Goal: Entertainment & Leisure: Consume media (video, audio)

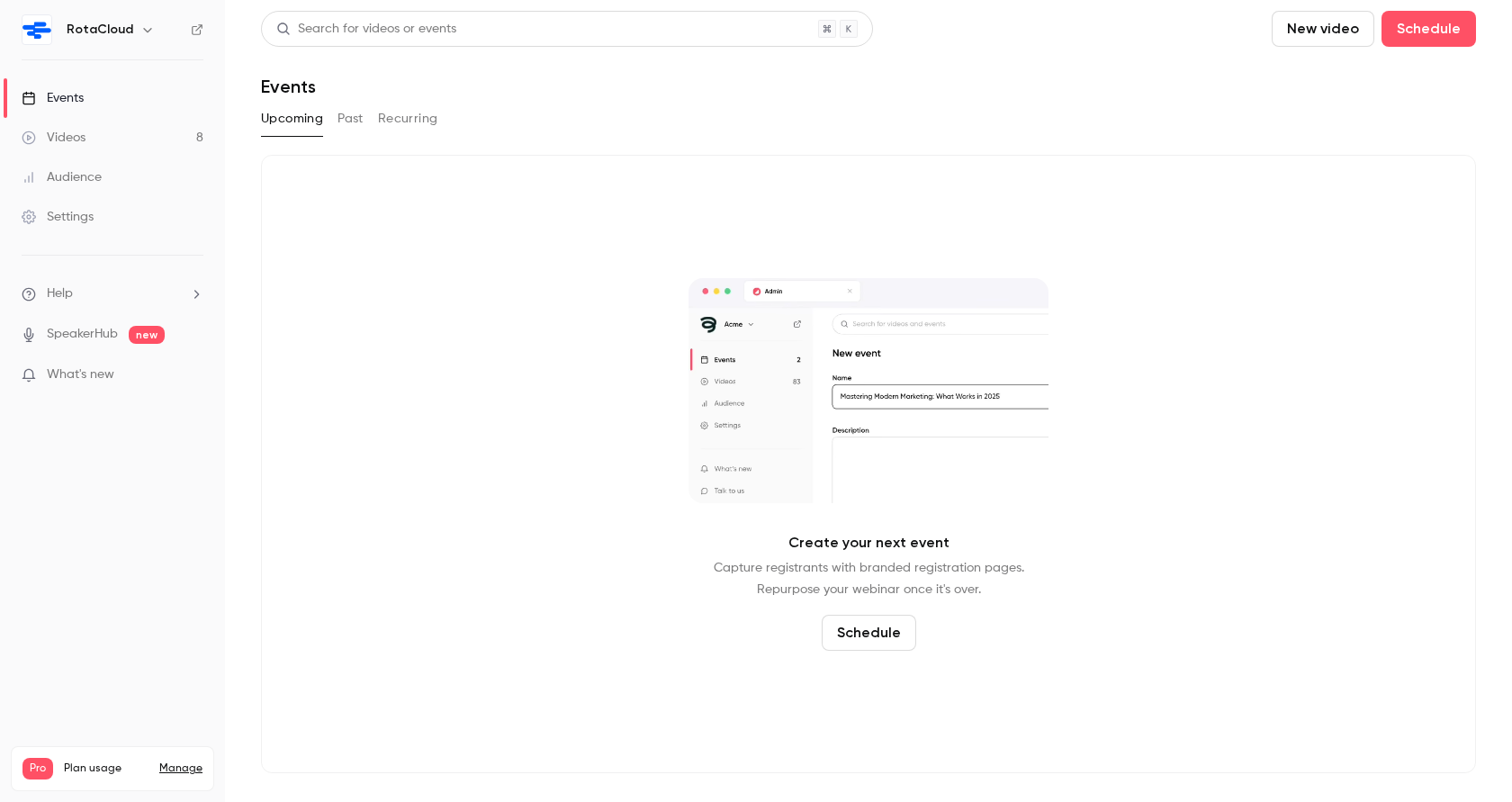
click at [103, 144] on link "Videos 8" at bounding box center [113, 137] width 225 height 39
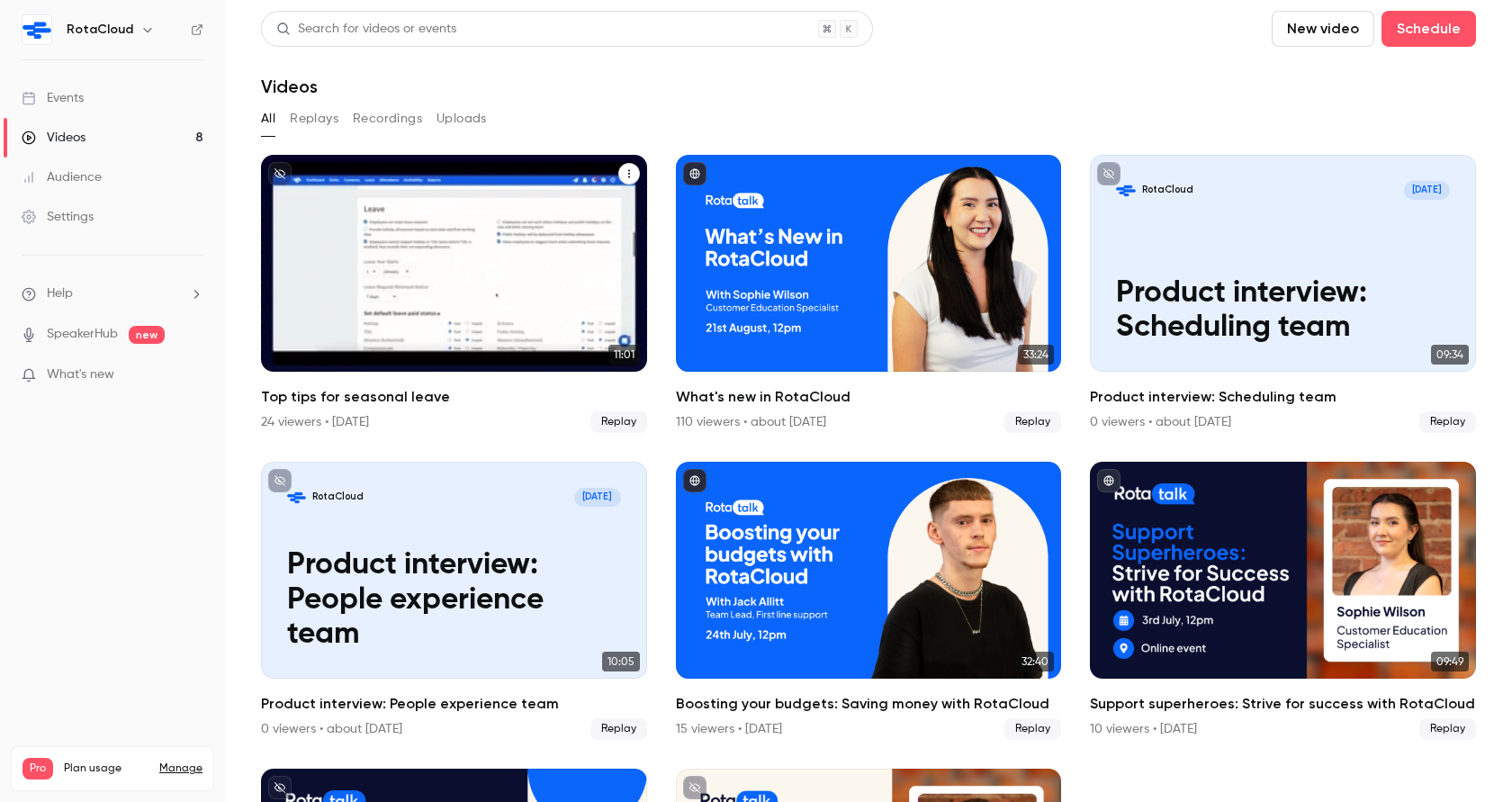
click at [389, 399] on h2 "Top tips for seasonal leave" at bounding box center [454, 397] width 386 height 21
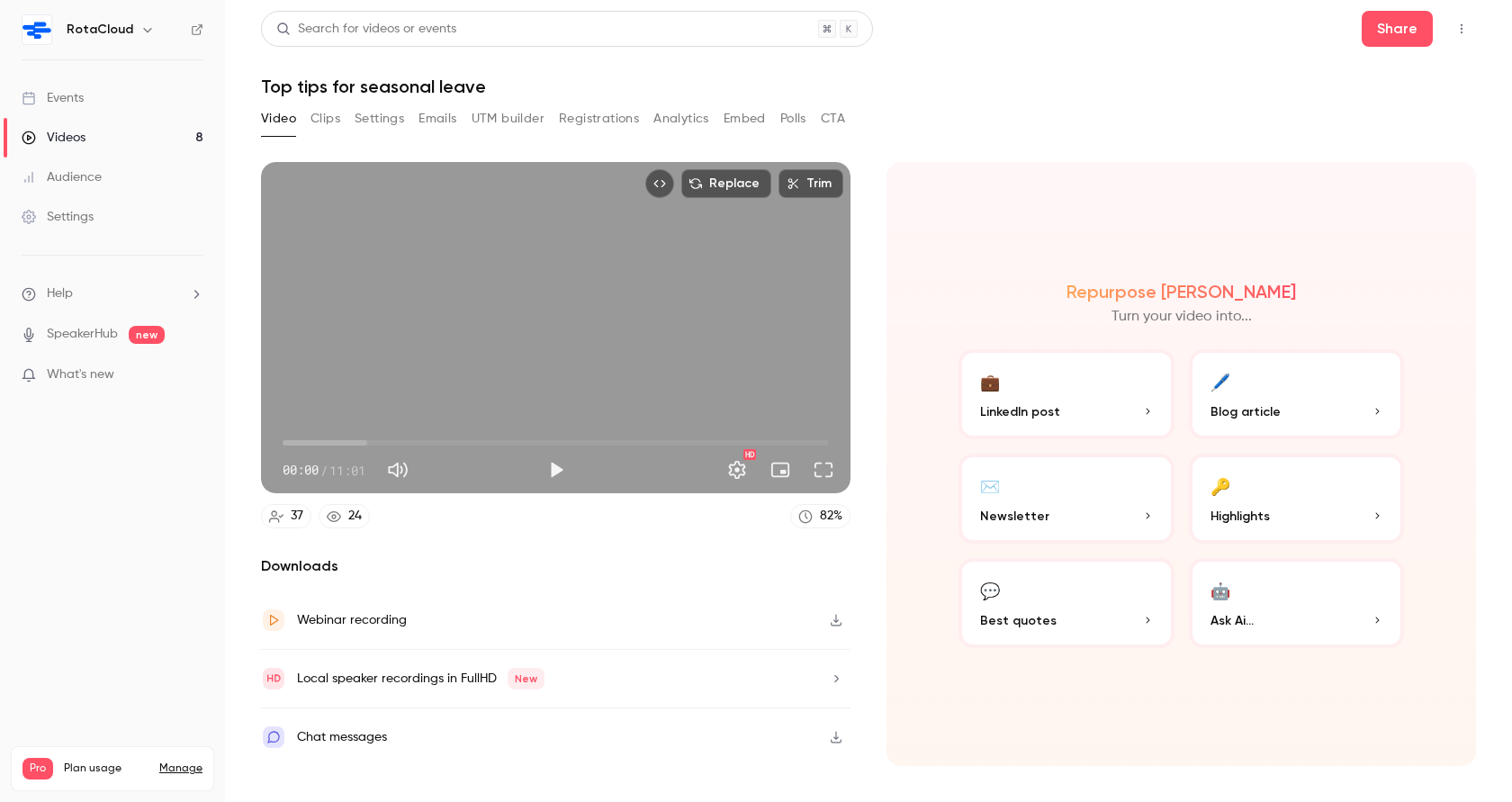
click at [682, 120] on button "Analytics" at bounding box center [682, 118] width 56 height 29
